Goal: Task Accomplishment & Management: Manage account settings

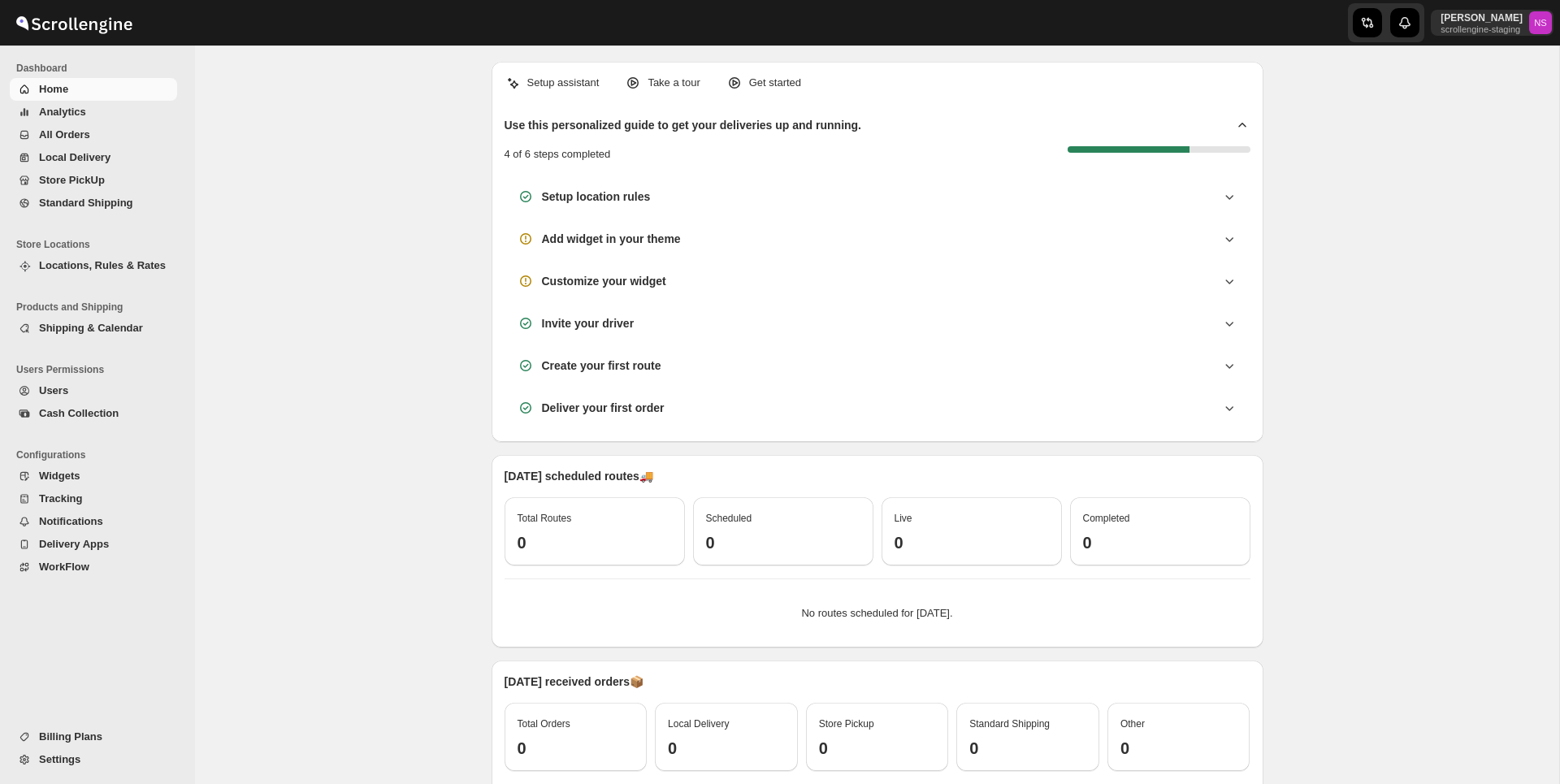
click at [142, 271] on span "Locations, Rules & Rates" at bounding box center [103, 265] width 127 height 13
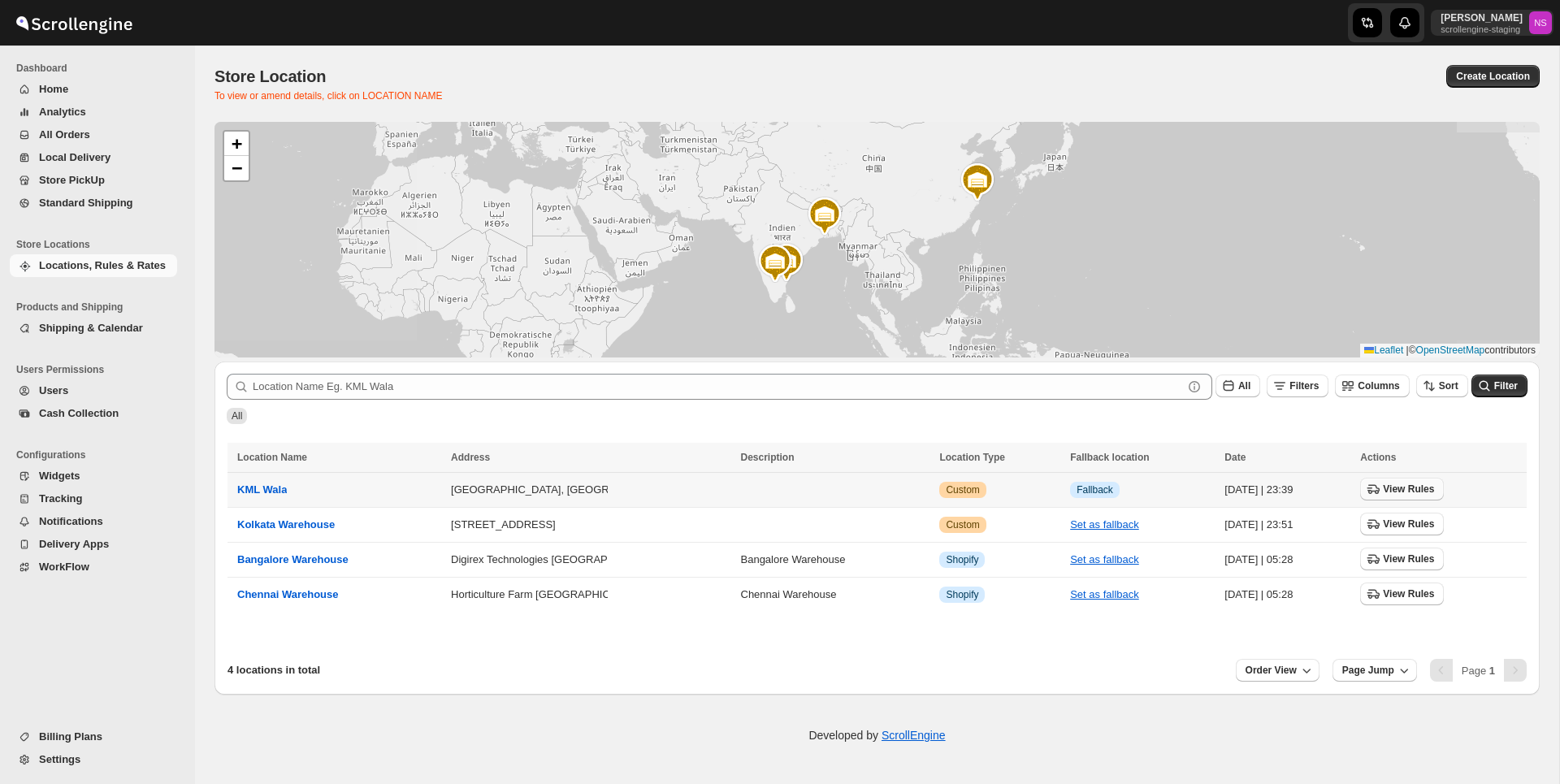
click at [1412, 485] on span "View Rules" at bounding box center [1408, 490] width 51 height 13
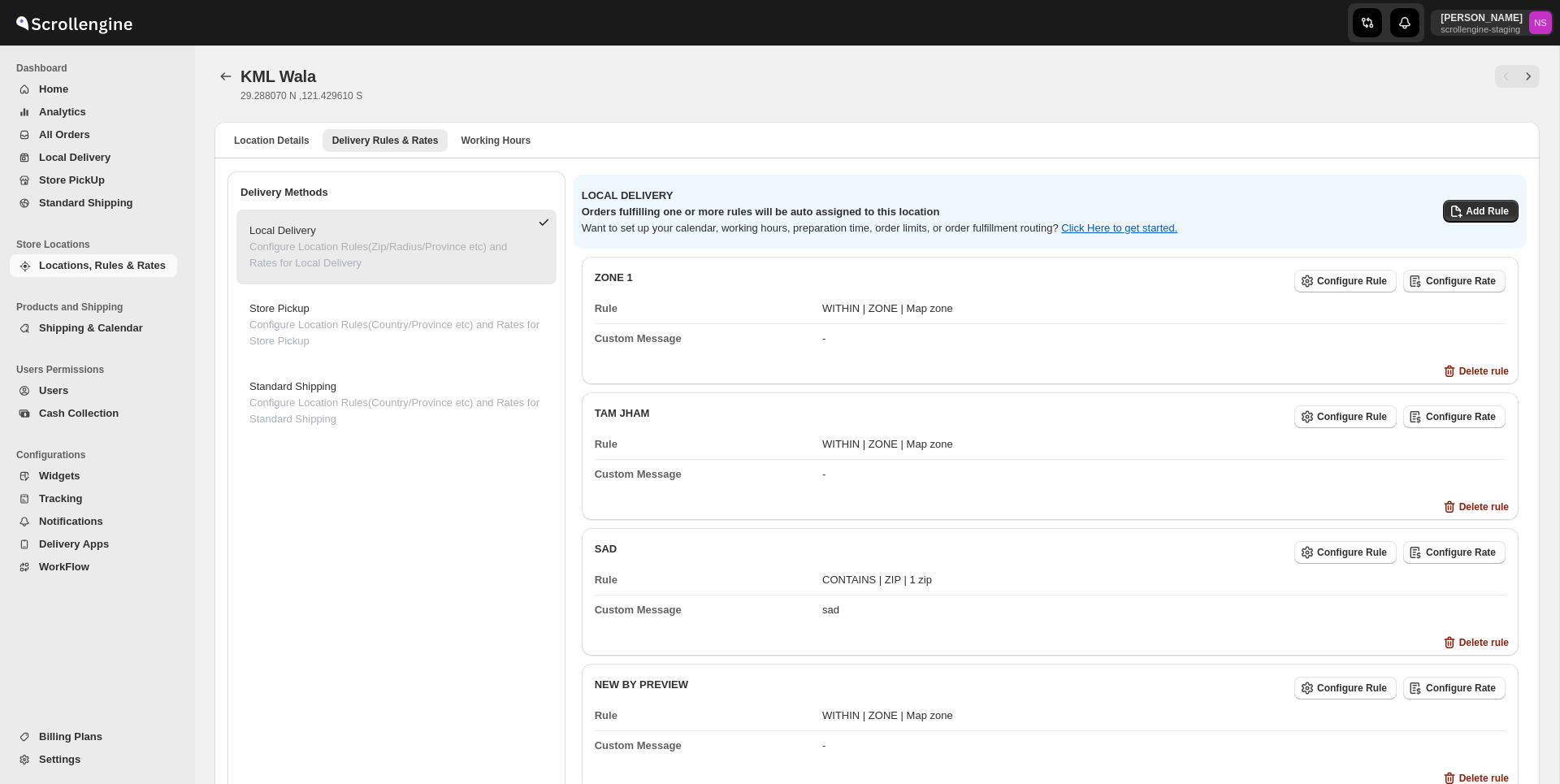
click at [1453, 289] on button "Configure Rate" at bounding box center [1454, 280] width 103 height 23
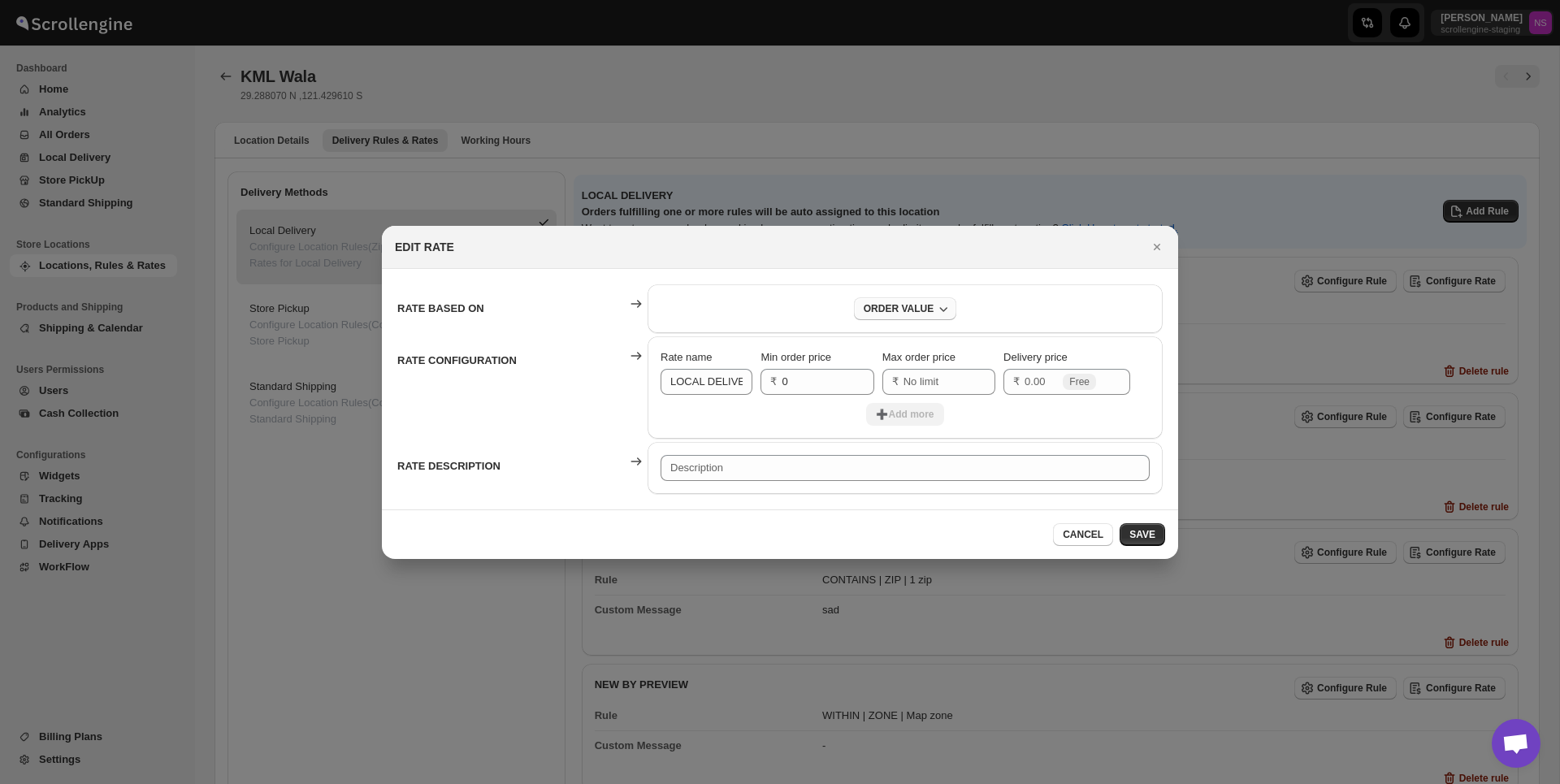
click at [893, 309] on div "ORDER VALUE" at bounding box center [898, 309] width 70 height 13
click at [798, 302] on div "ORDER VALUE" at bounding box center [905, 309] width 489 height 23
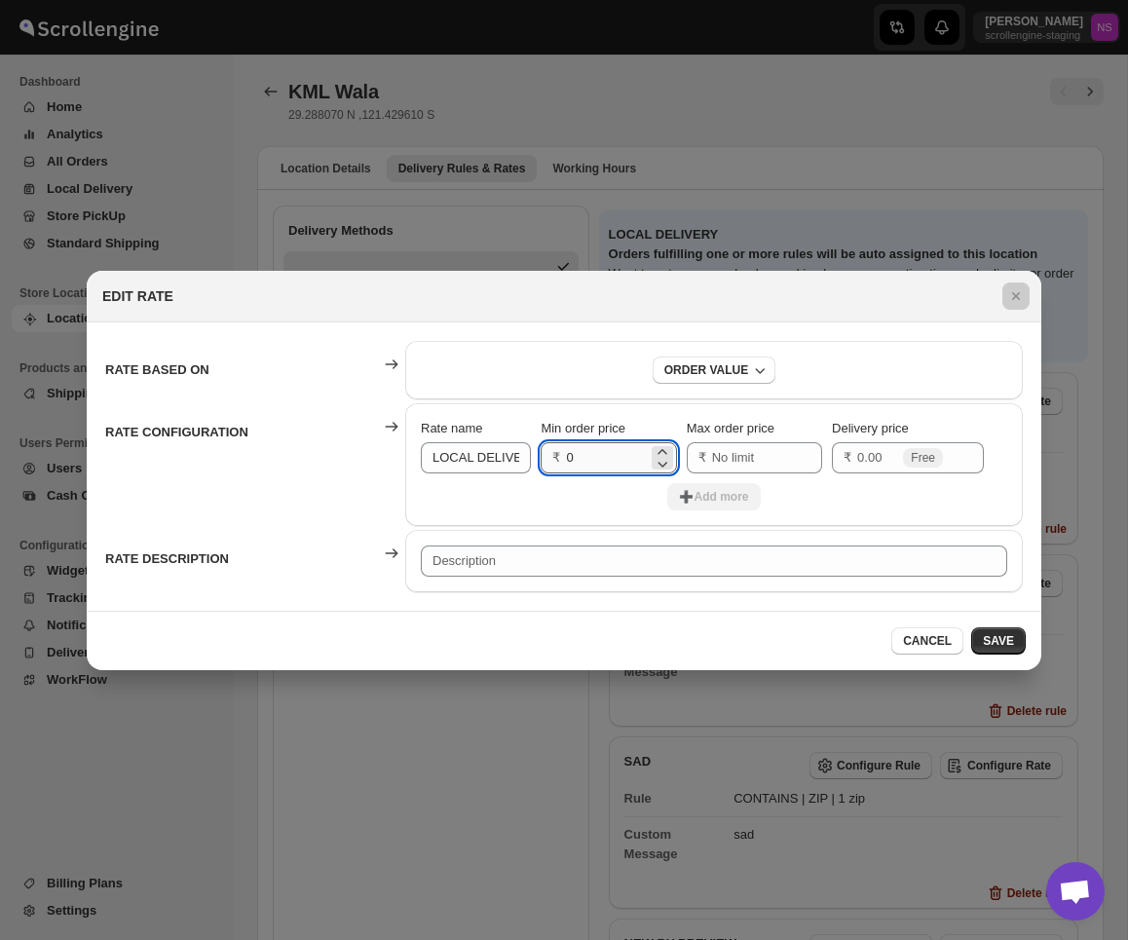
click at [607, 459] on input "0" at bounding box center [606, 457] width 81 height 31
type input "1"
click at [712, 459] on input "Max order price" at bounding box center [752, 457] width 81 height 31
type input "10"
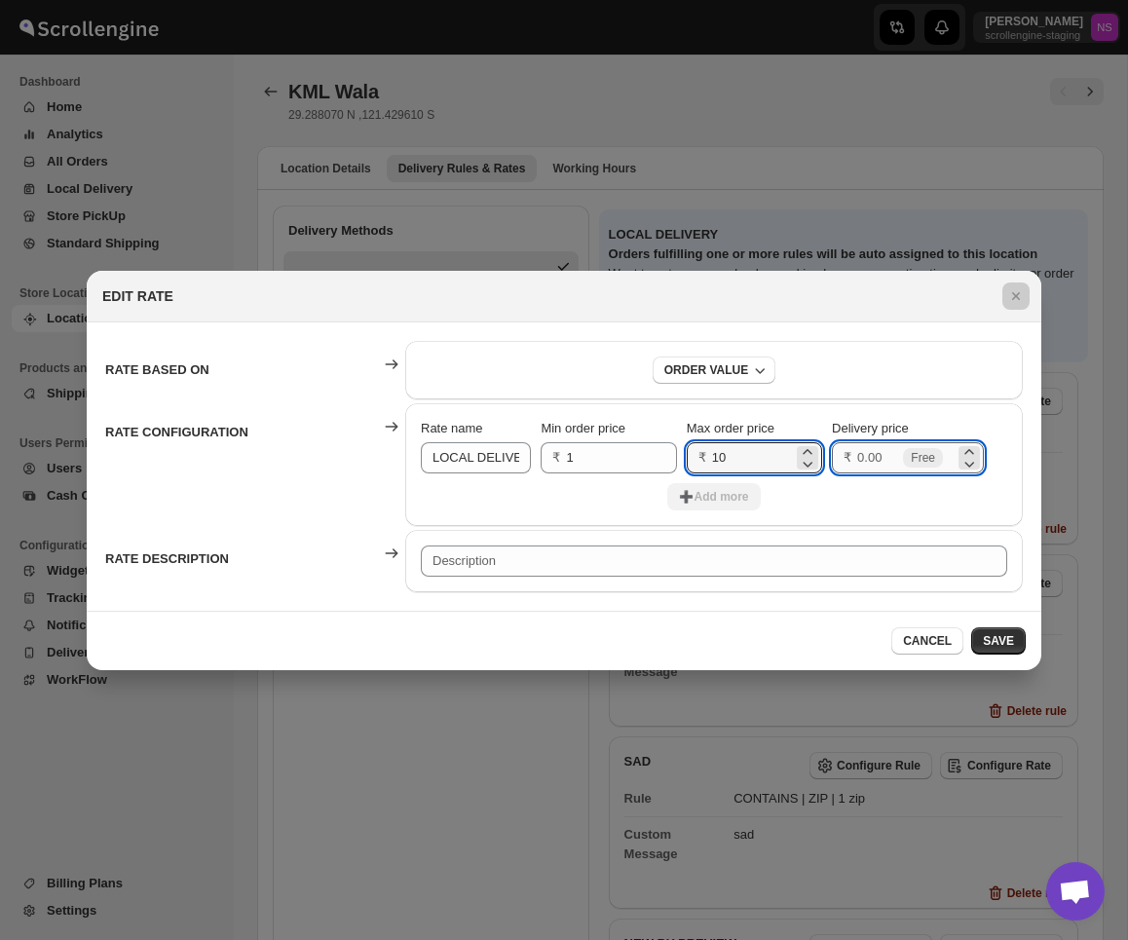
click at [863, 458] on input "Delivery price" at bounding box center [878, 457] width 42 height 31
type input "2"
type input "20"
click at [1009, 646] on span "SAVE" at bounding box center [998, 641] width 31 height 16
